Goal: Transaction & Acquisition: Purchase product/service

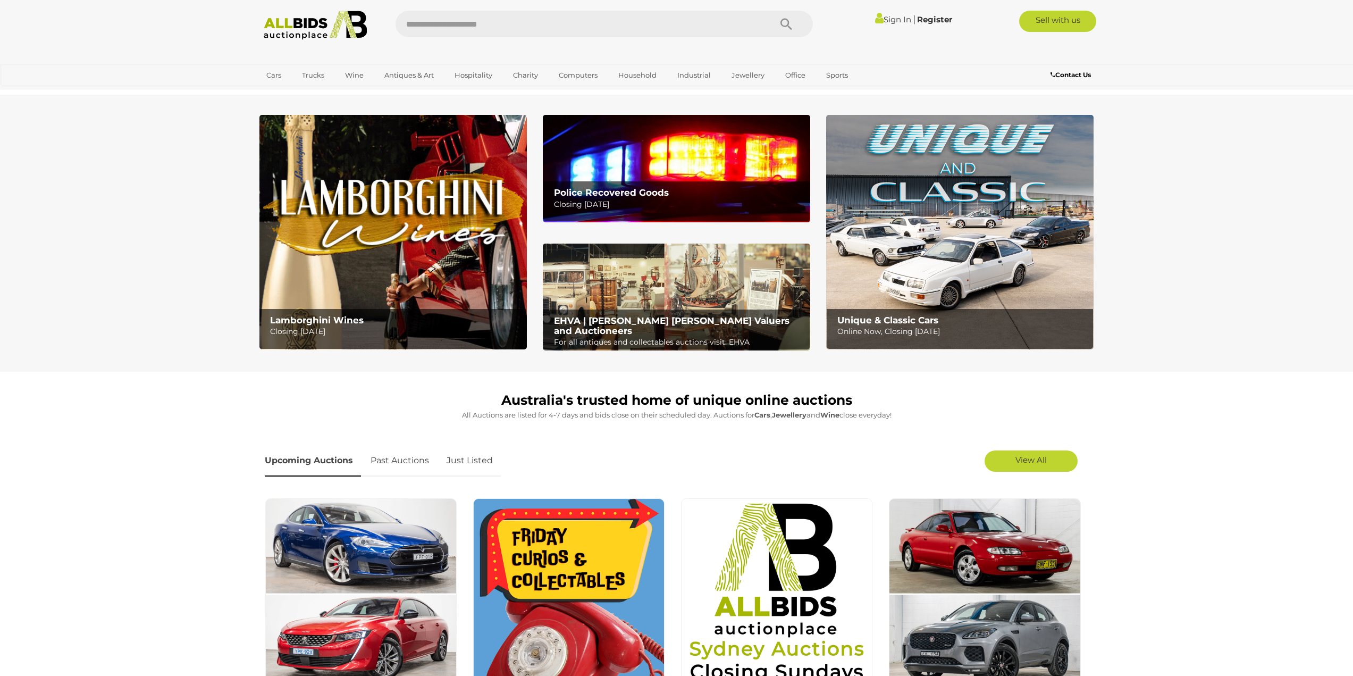
click at [964, 271] on img at bounding box center [960, 232] width 268 height 235
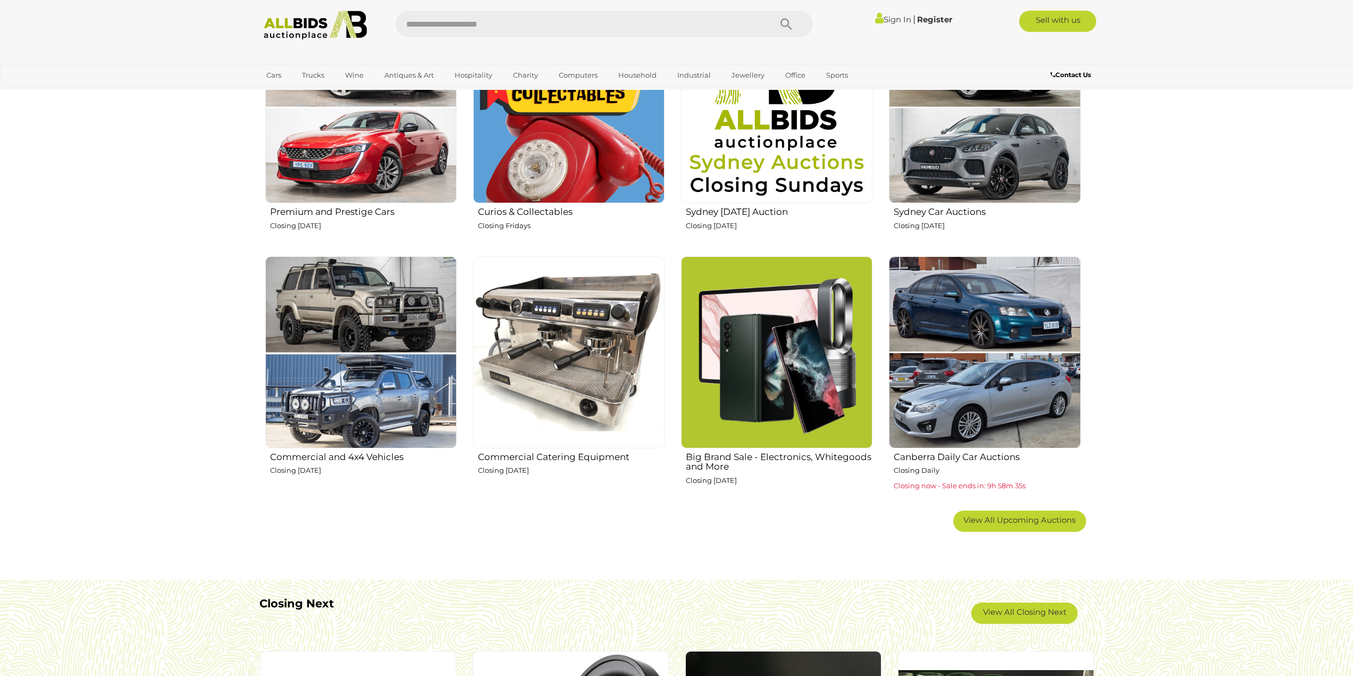
scroll to position [532, 0]
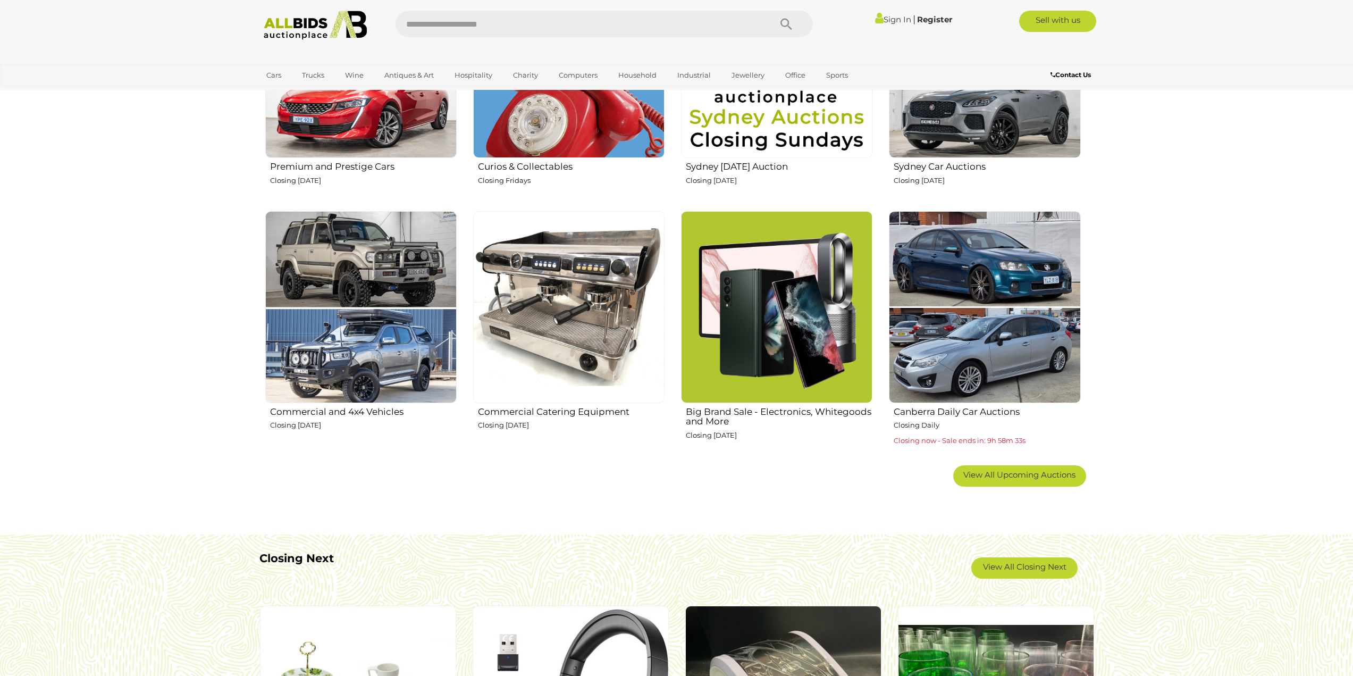
click at [367, 266] on img at bounding box center [360, 306] width 191 height 191
click at [539, 286] on img at bounding box center [568, 306] width 191 height 191
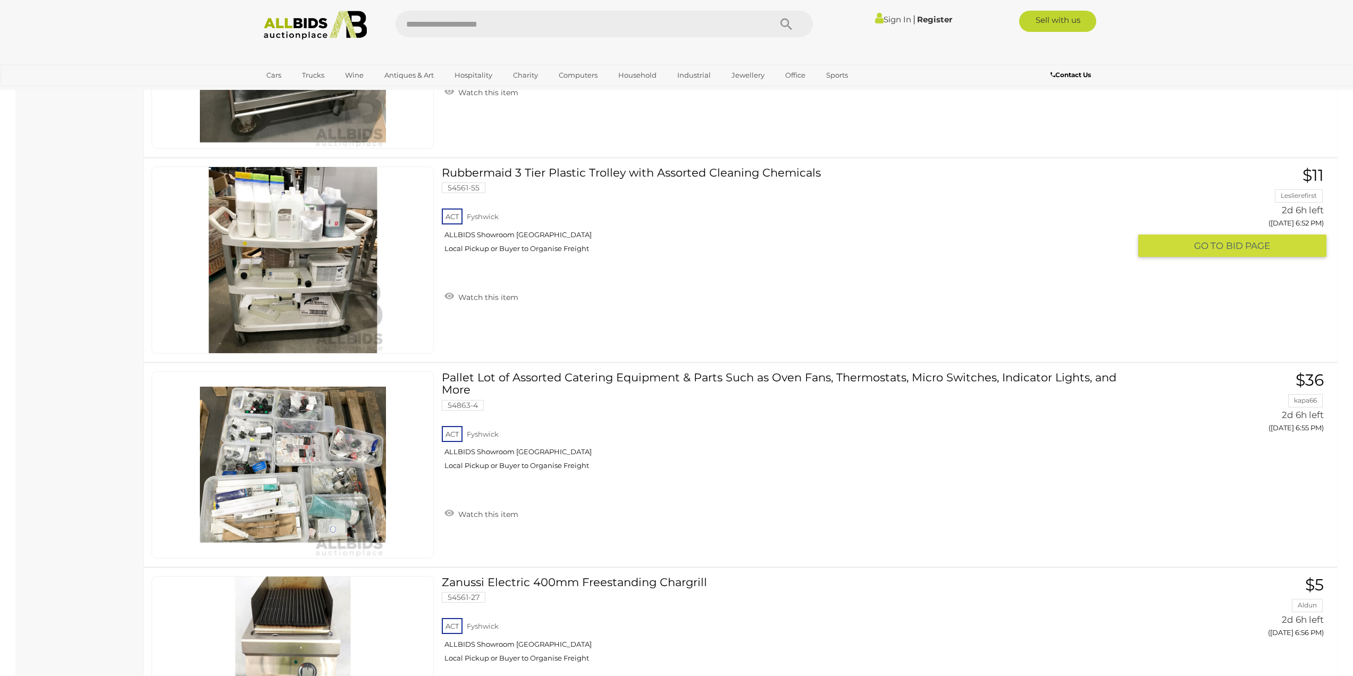
scroll to position [1010, 0]
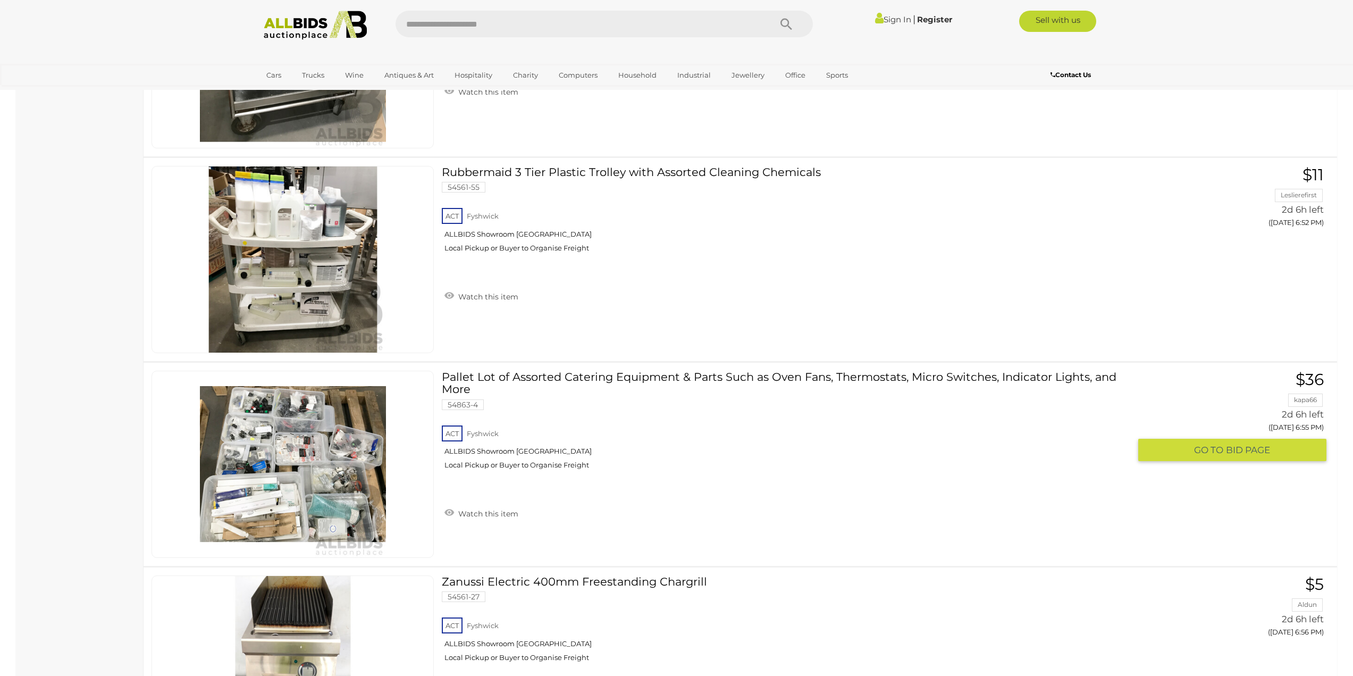
click at [324, 445] on link at bounding box center [293, 464] width 282 height 187
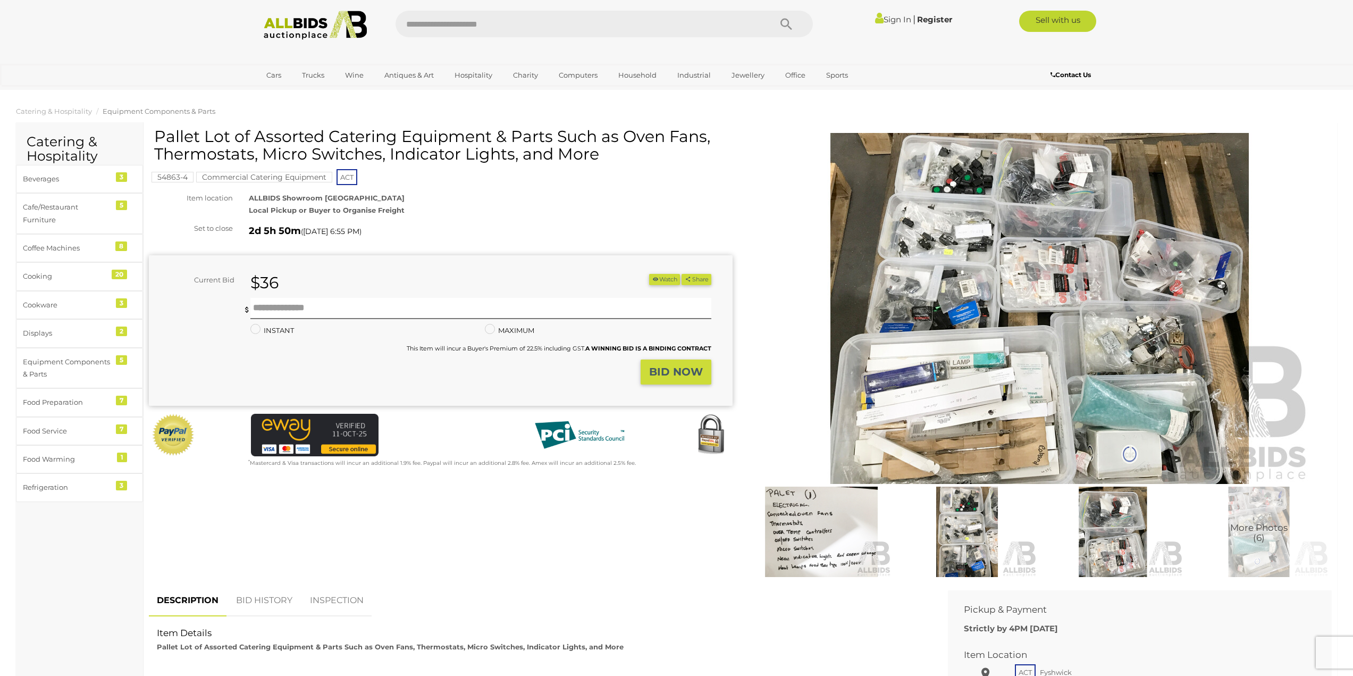
click at [1025, 309] on img at bounding box center [1040, 308] width 545 height 351
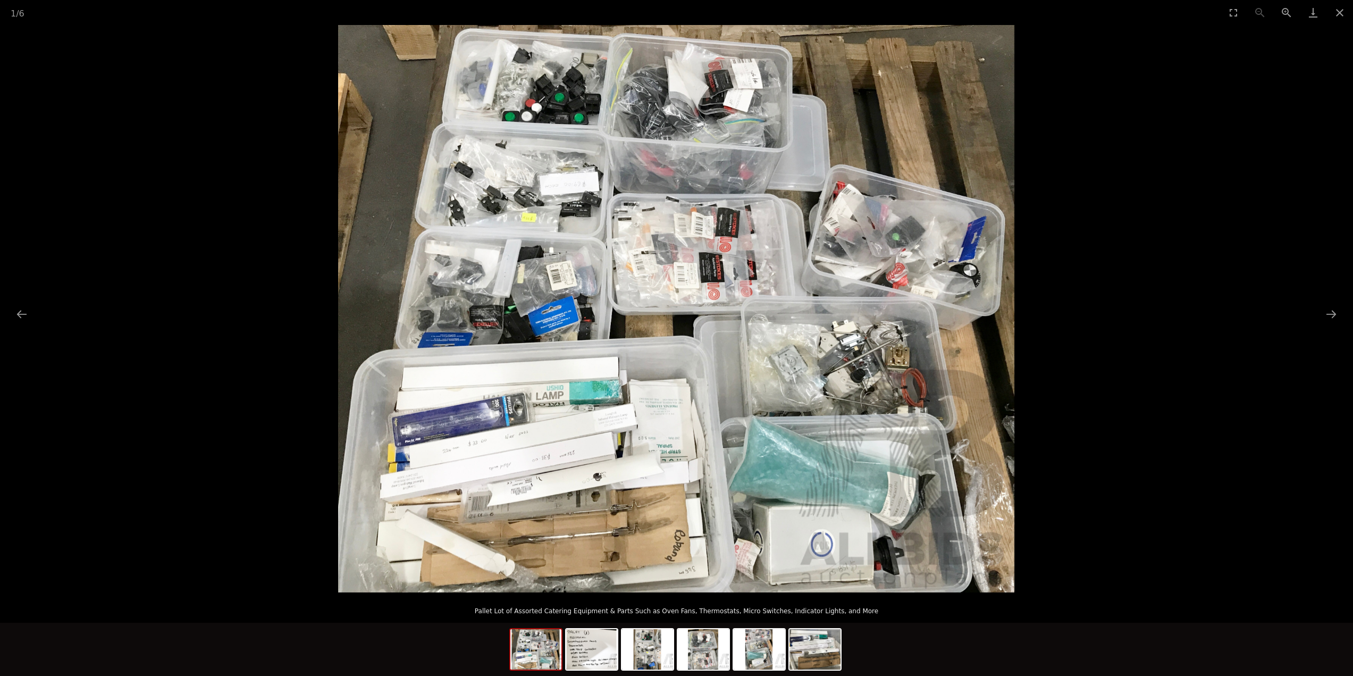
click at [1186, 262] on picture at bounding box center [676, 308] width 1353 height 567
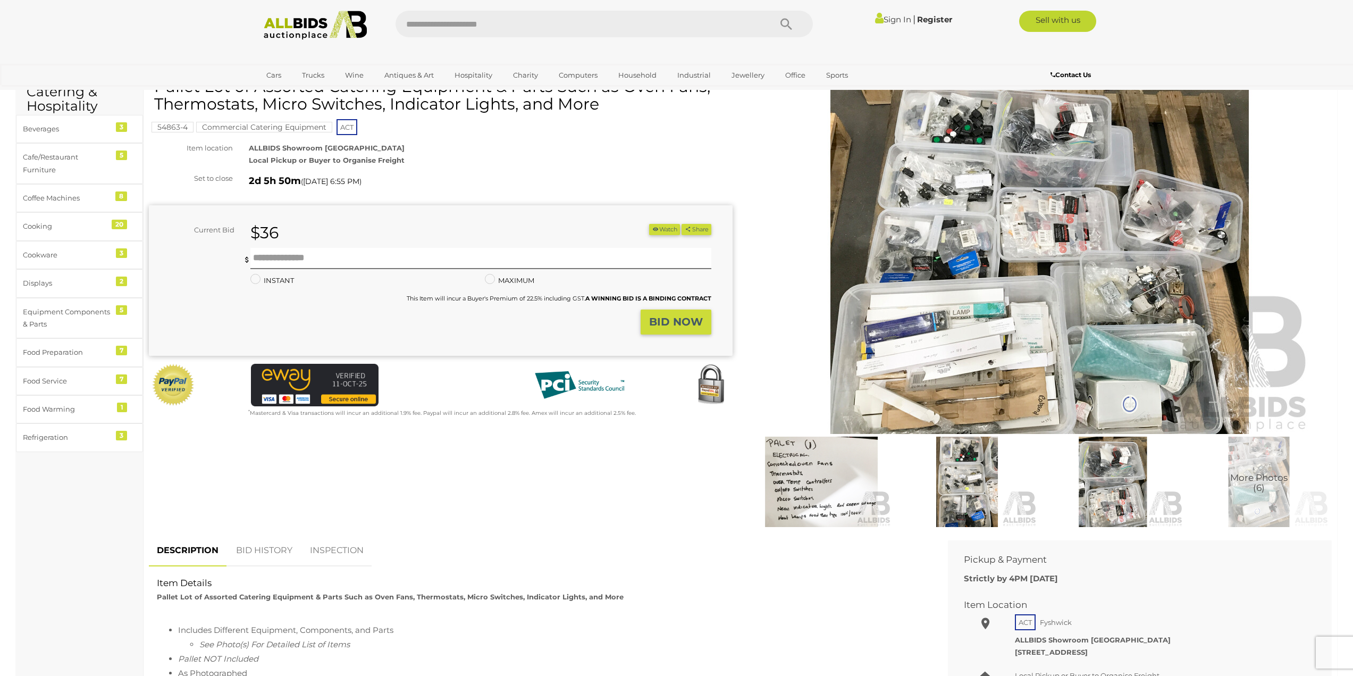
scroll to position [53, 0]
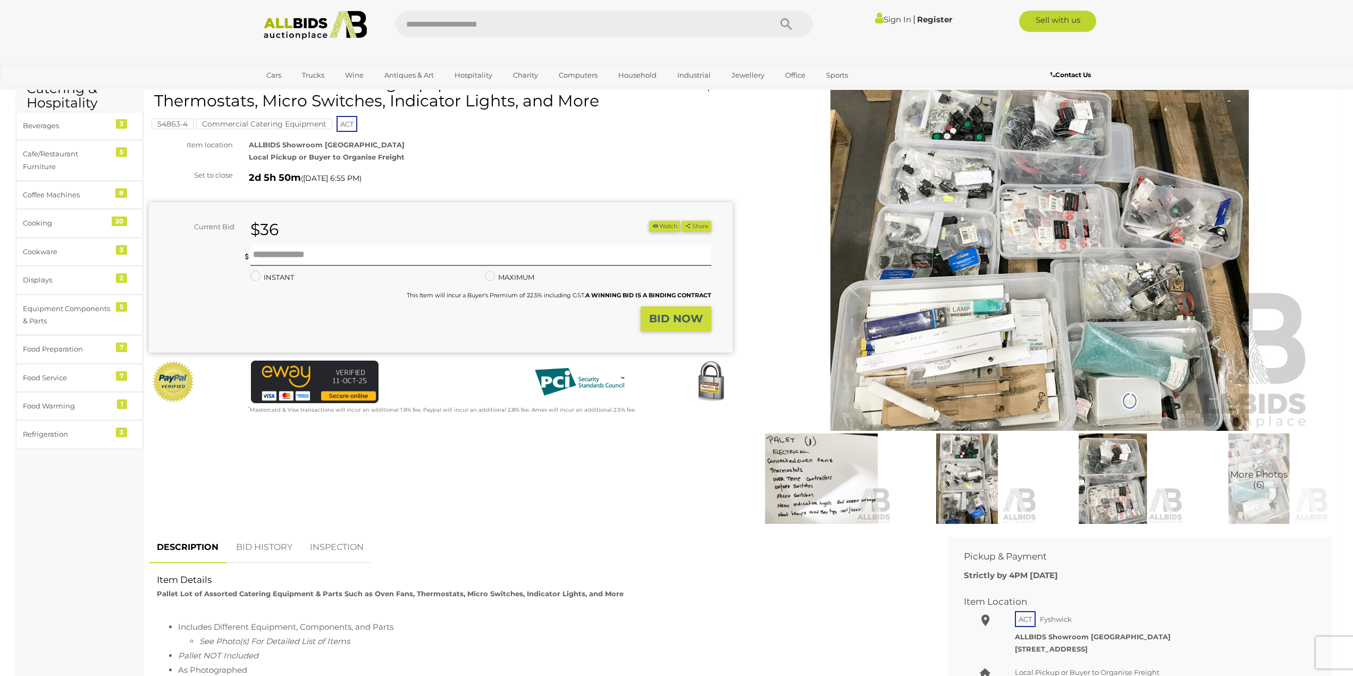
click at [821, 479] on img at bounding box center [821, 478] width 140 height 90
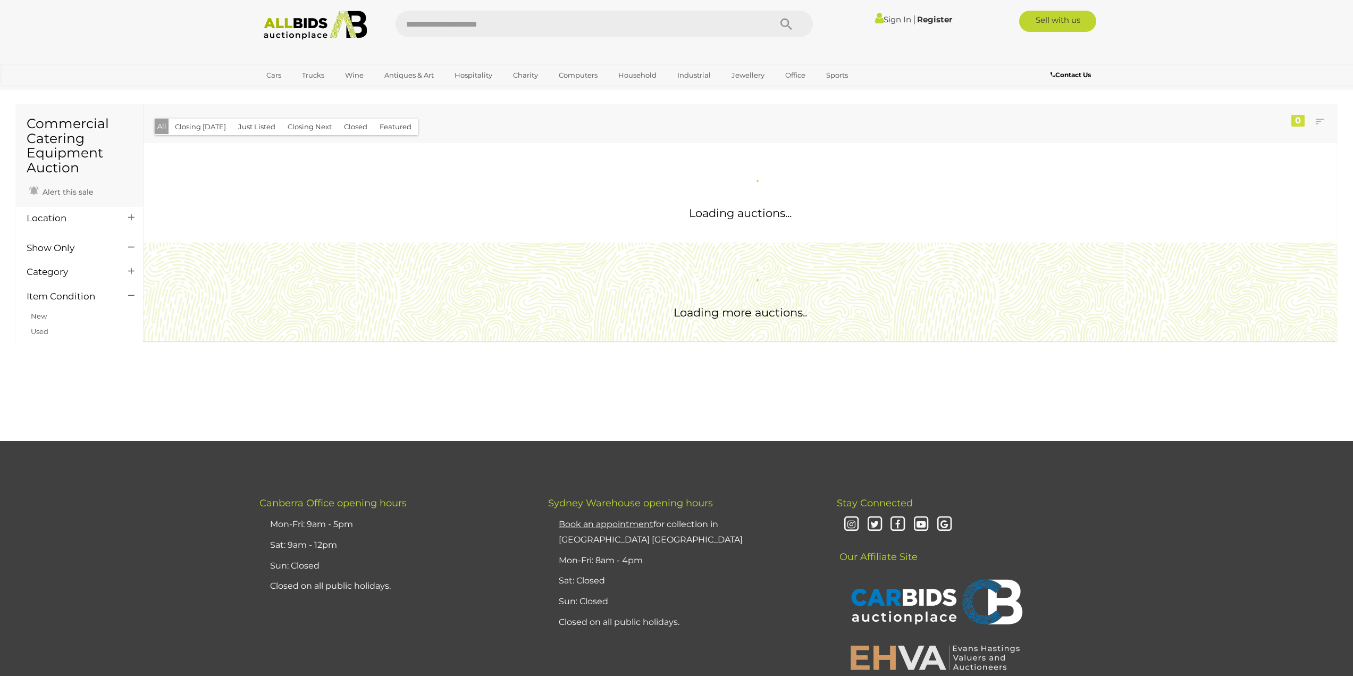
scroll to position [254, 0]
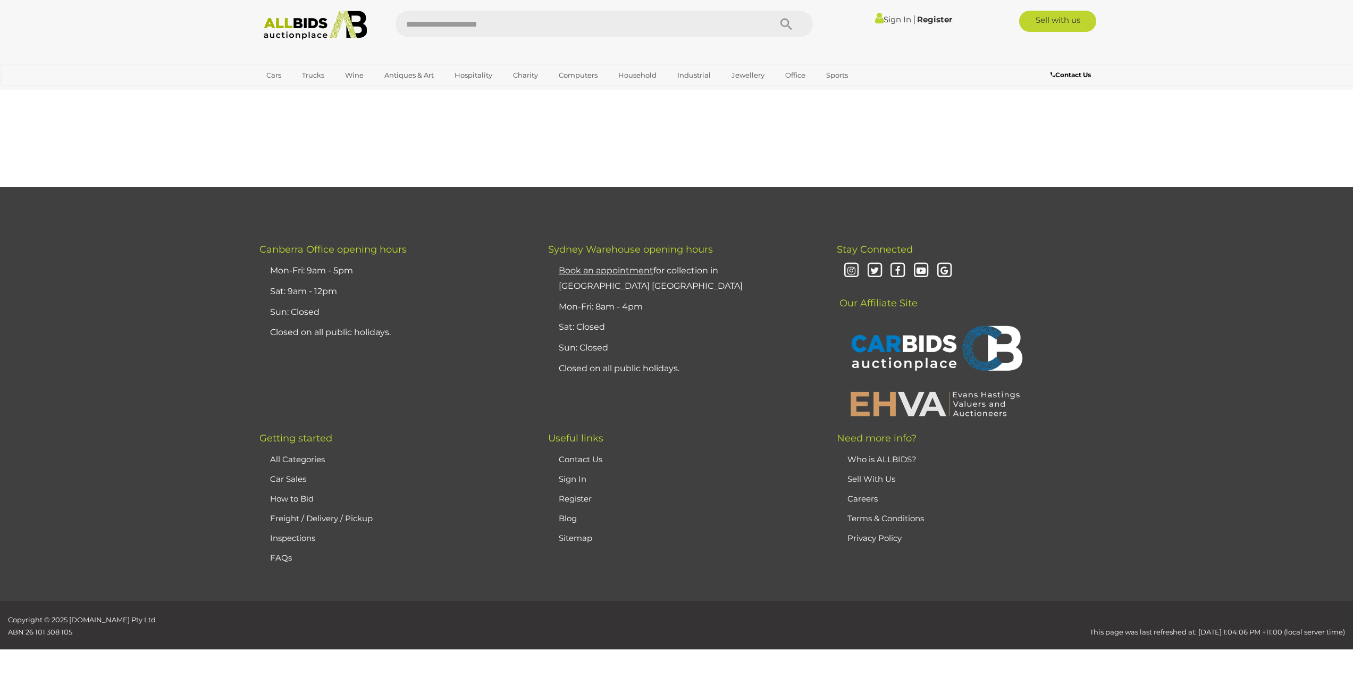
drag, startPoint x: 654, startPoint y: 285, endPoint x: 634, endPoint y: 286, distance: 20.2
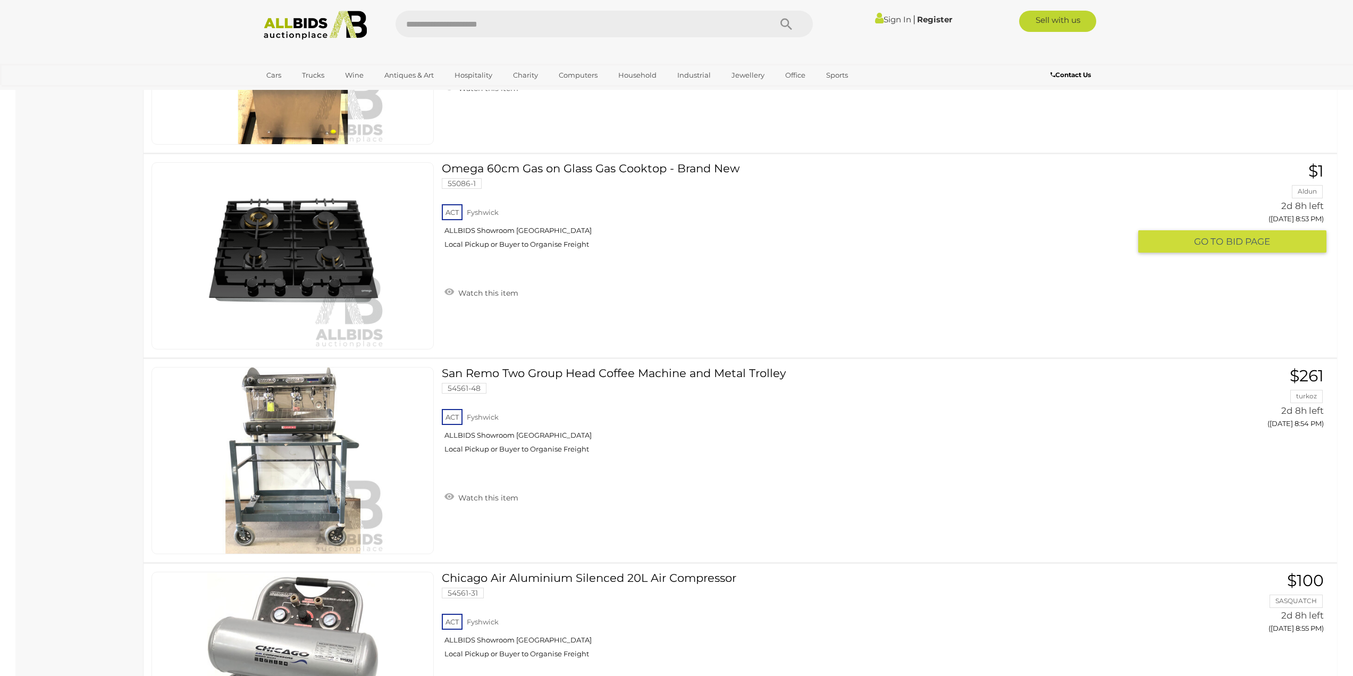
scroll to position [9986, 0]
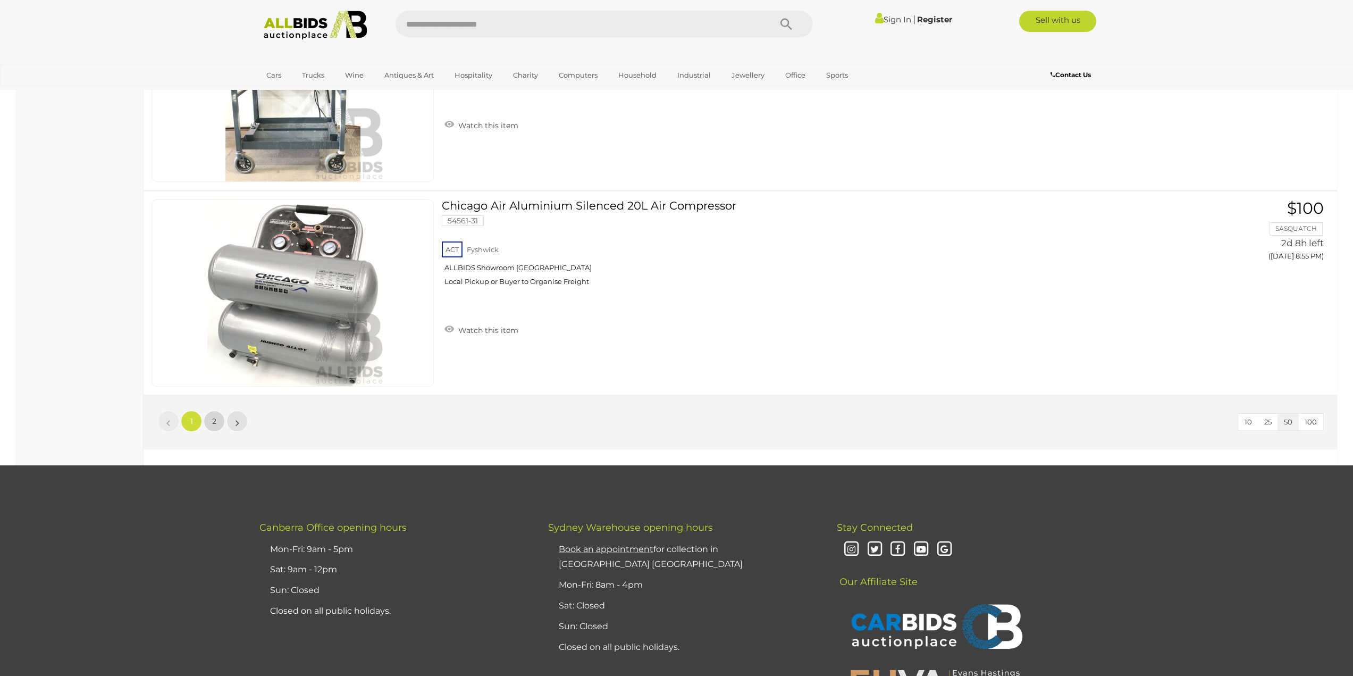
click at [222, 422] on link "2" at bounding box center [214, 421] width 21 height 21
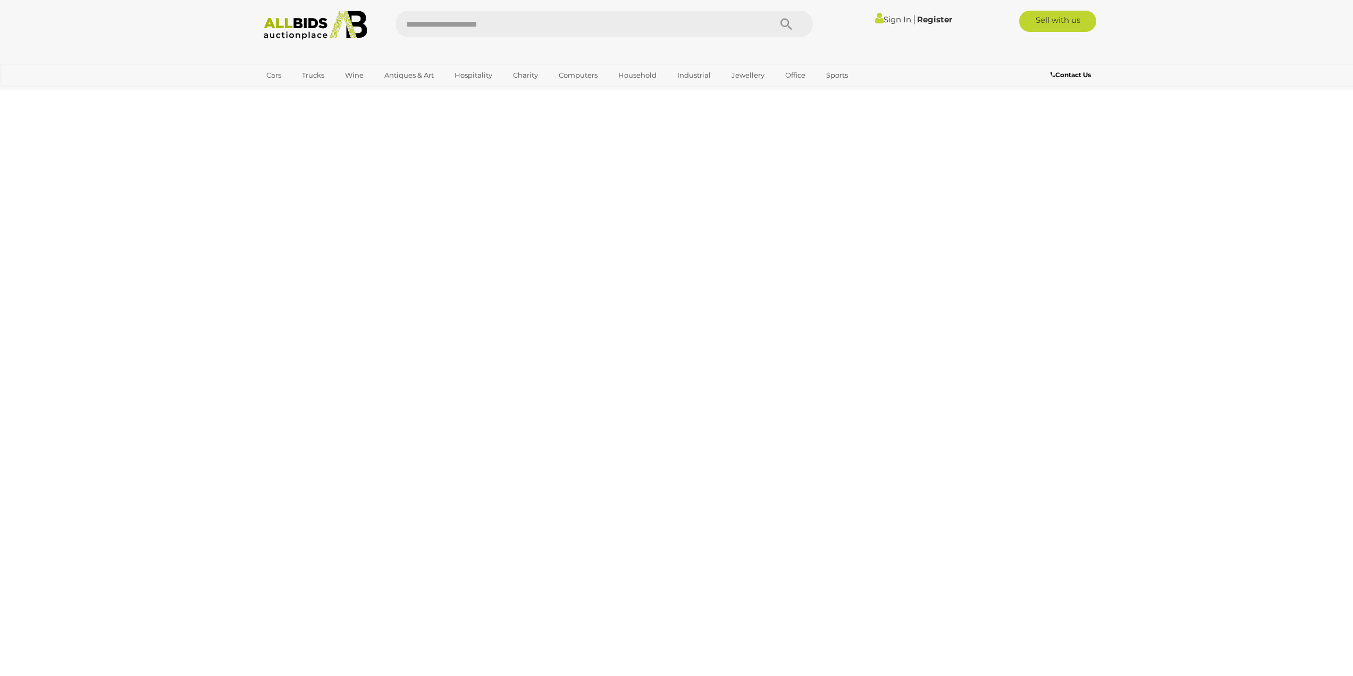
scroll to position [37, 0]
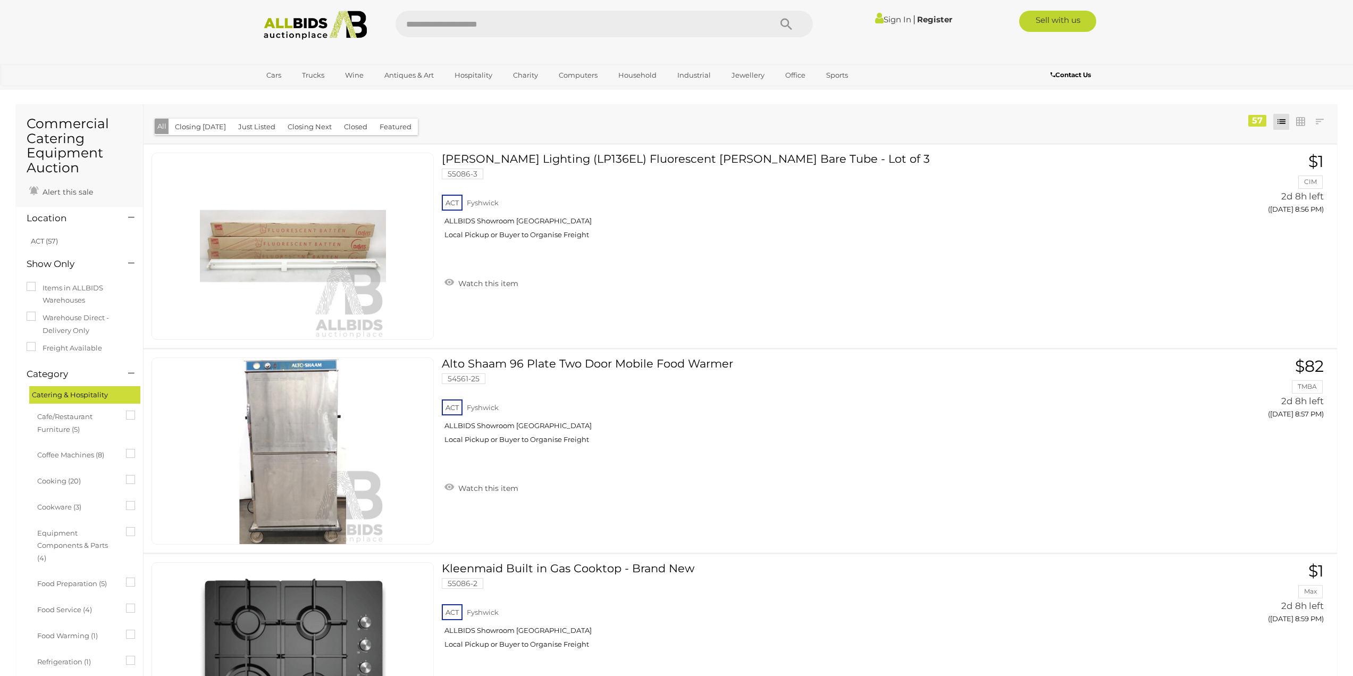
drag, startPoint x: 210, startPoint y: 338, endPoint x: 159, endPoint y: 140, distance: 204.2
click at [278, 30] on img at bounding box center [315, 25] width 115 height 29
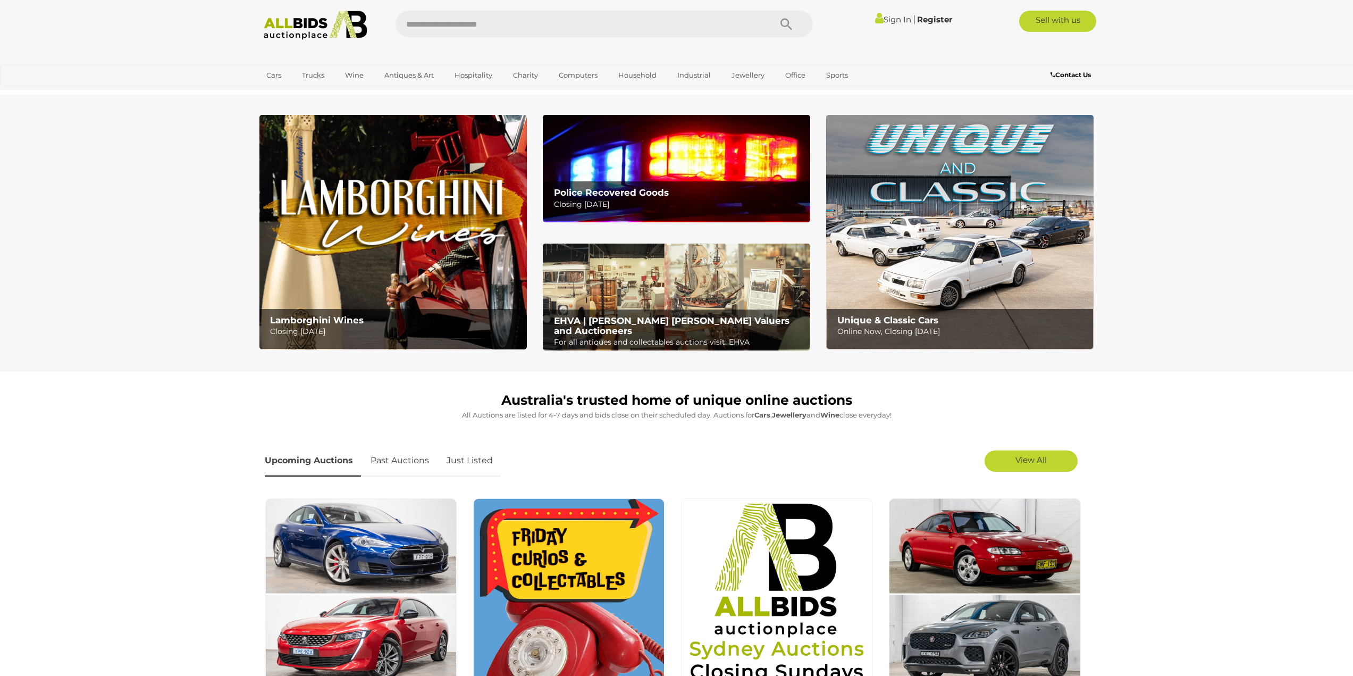
click at [625, 152] on img at bounding box center [677, 168] width 268 height 107
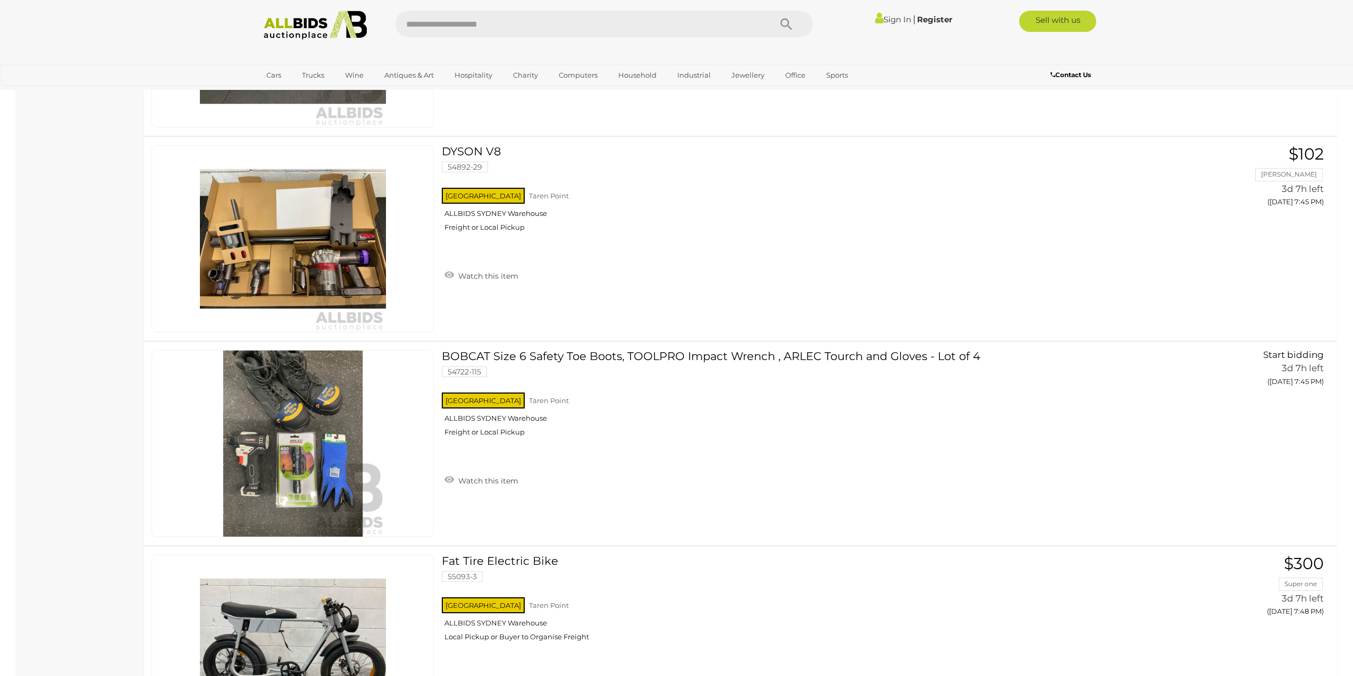
scroll to position [2553, 0]
